Goal: Information Seeking & Learning: Learn about a topic

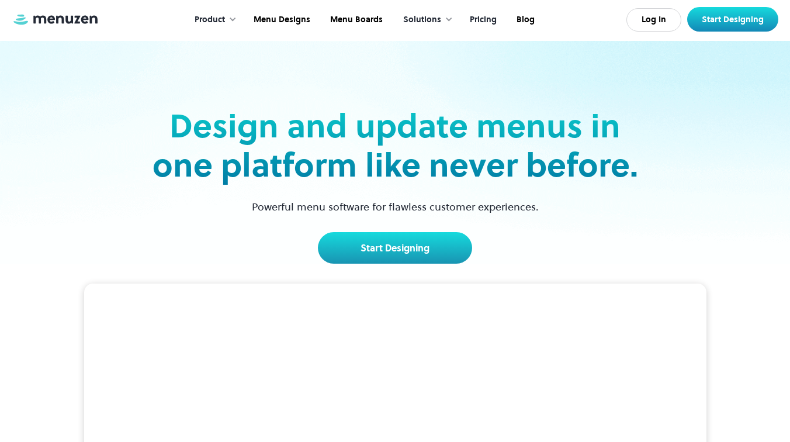
click at [485, 16] on link "Pricing" at bounding box center [482, 20] width 47 height 36
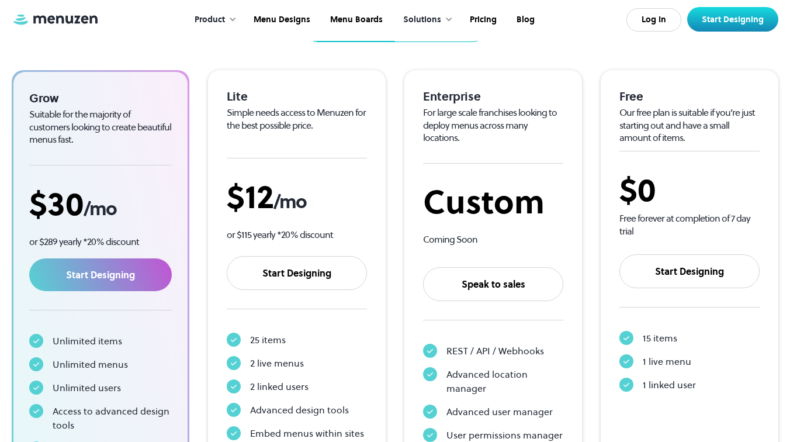
scroll to position [189, 0]
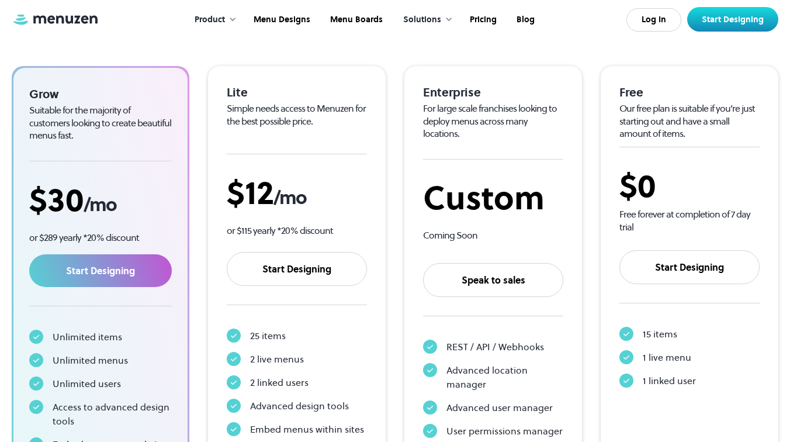
click at [462, 87] on div "Enterprise" at bounding box center [493, 92] width 140 height 15
click at [462, 88] on div "Enterprise" at bounding box center [493, 92] width 140 height 15
copy div "Enterprise"
drag, startPoint x: 450, startPoint y: 110, endPoint x: 488, endPoint y: 123, distance: 40.1
click at [488, 123] on div "For large scale franchises looking to deploy menus across many locations." at bounding box center [493, 121] width 140 height 38
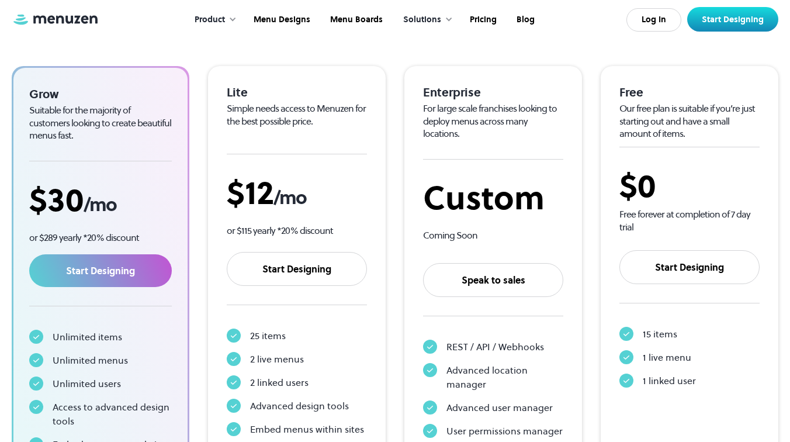
click at [494, 128] on div "Enterprise For large scale franchises looking to deploy menus across many locat…" at bounding box center [493, 294] width 140 height 419
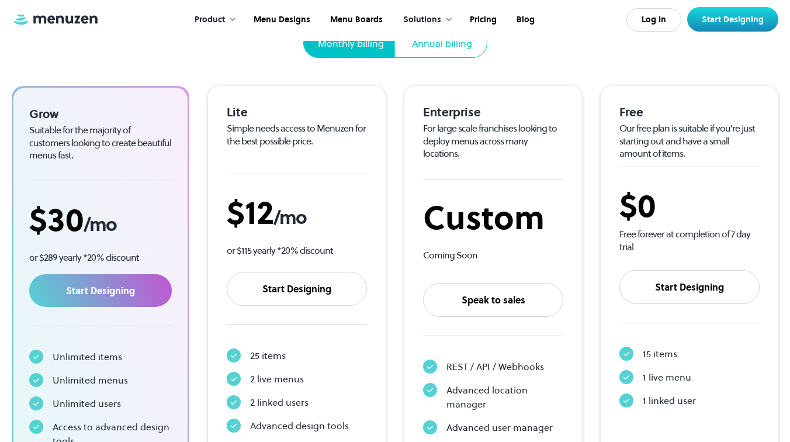
scroll to position [170, 0]
